Goal: Information Seeking & Learning: Learn about a topic

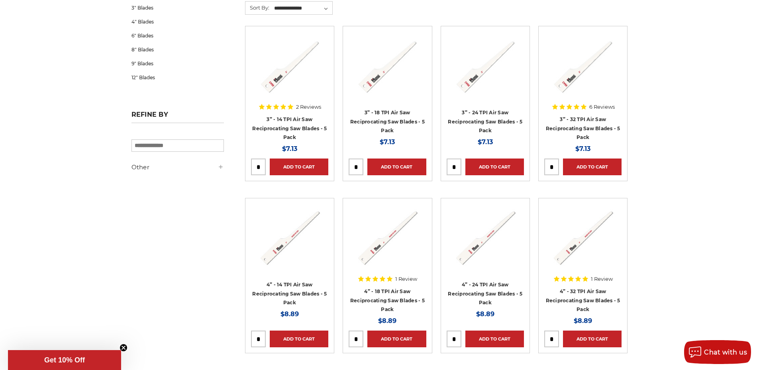
scroll to position [199, 0]
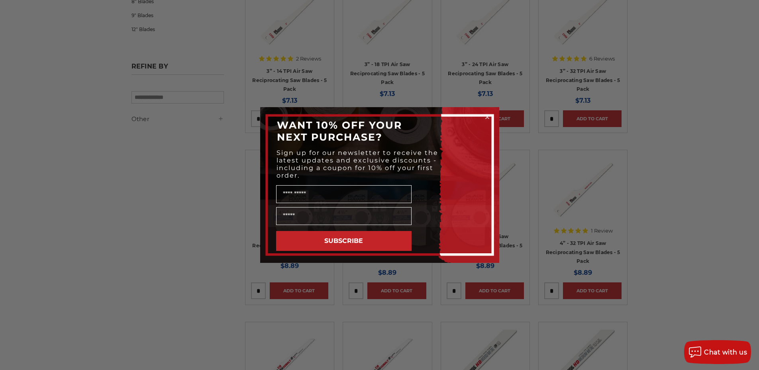
drag, startPoint x: 486, startPoint y: 118, endPoint x: 480, endPoint y: 123, distance: 8.2
click at [486, 118] on icon "Close dialog" at bounding box center [487, 117] width 8 height 8
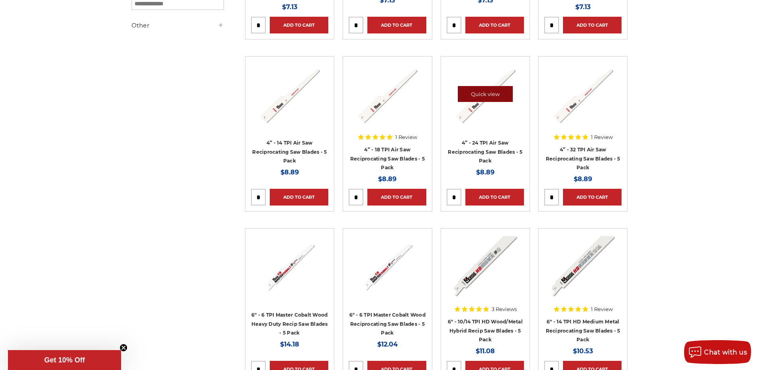
scroll to position [279, 0]
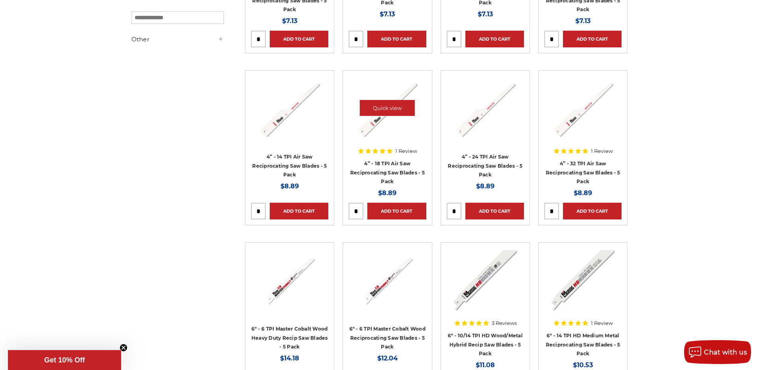
click at [374, 127] on img at bounding box center [387, 108] width 64 height 64
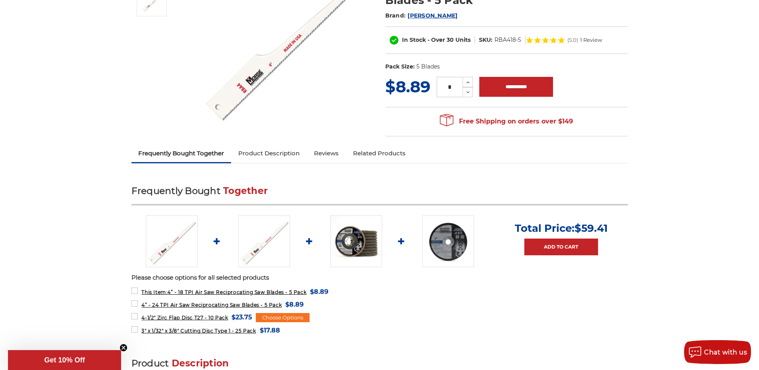
scroll to position [159, 0]
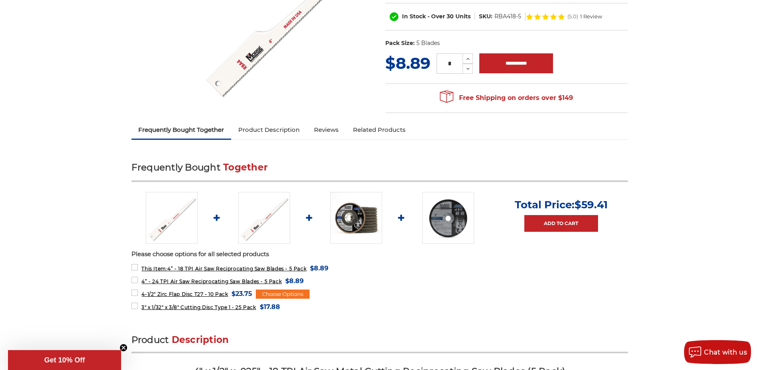
click at [333, 129] on link "Reviews" at bounding box center [326, 130] width 39 height 18
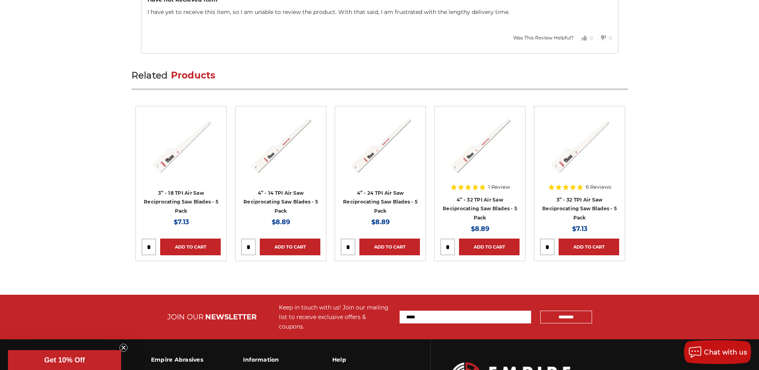
scroll to position [1280, 0]
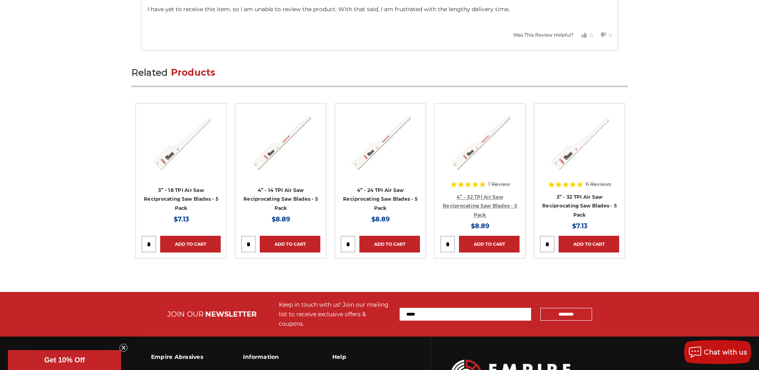
click at [488, 194] on link "4” - 32 TPI Air Saw Reciprocating Saw Blades - 5 Pack" at bounding box center [480, 206] width 74 height 24
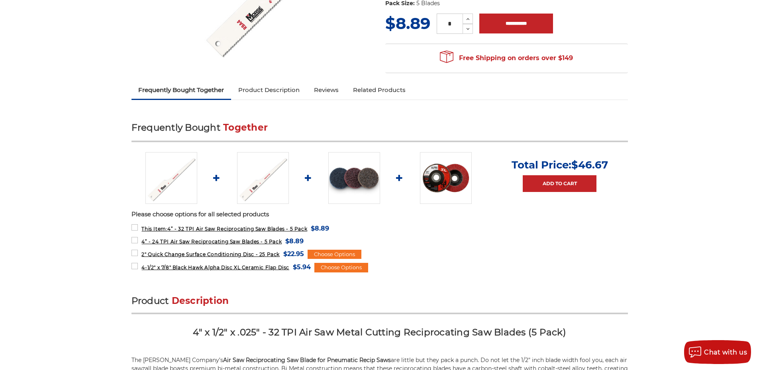
click at [331, 91] on link "Reviews" at bounding box center [326, 90] width 39 height 18
